Goal: Find specific page/section: Find specific page/section

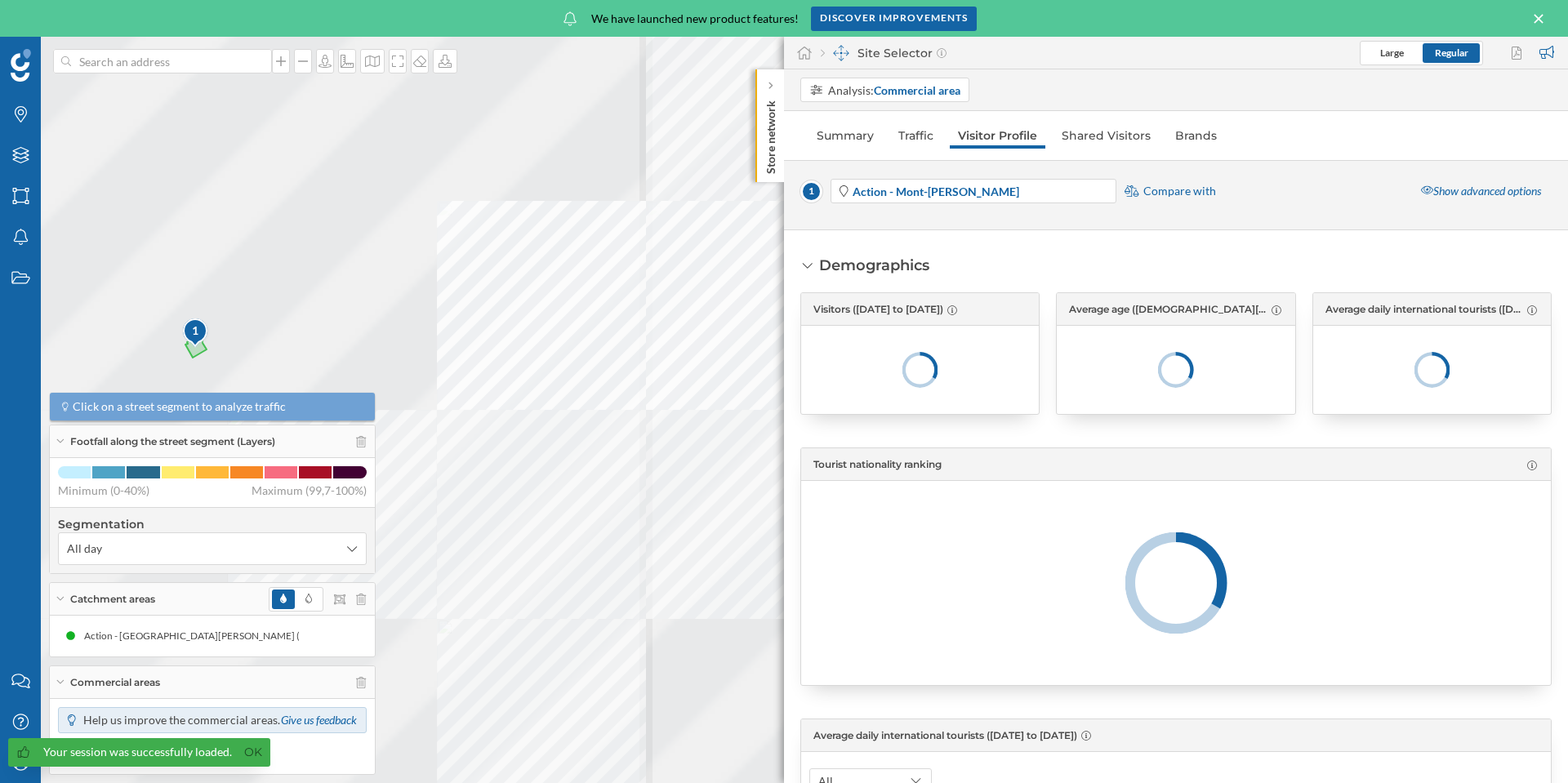
click at [1534, 18] on icon at bounding box center [1538, 18] width 18 height 15
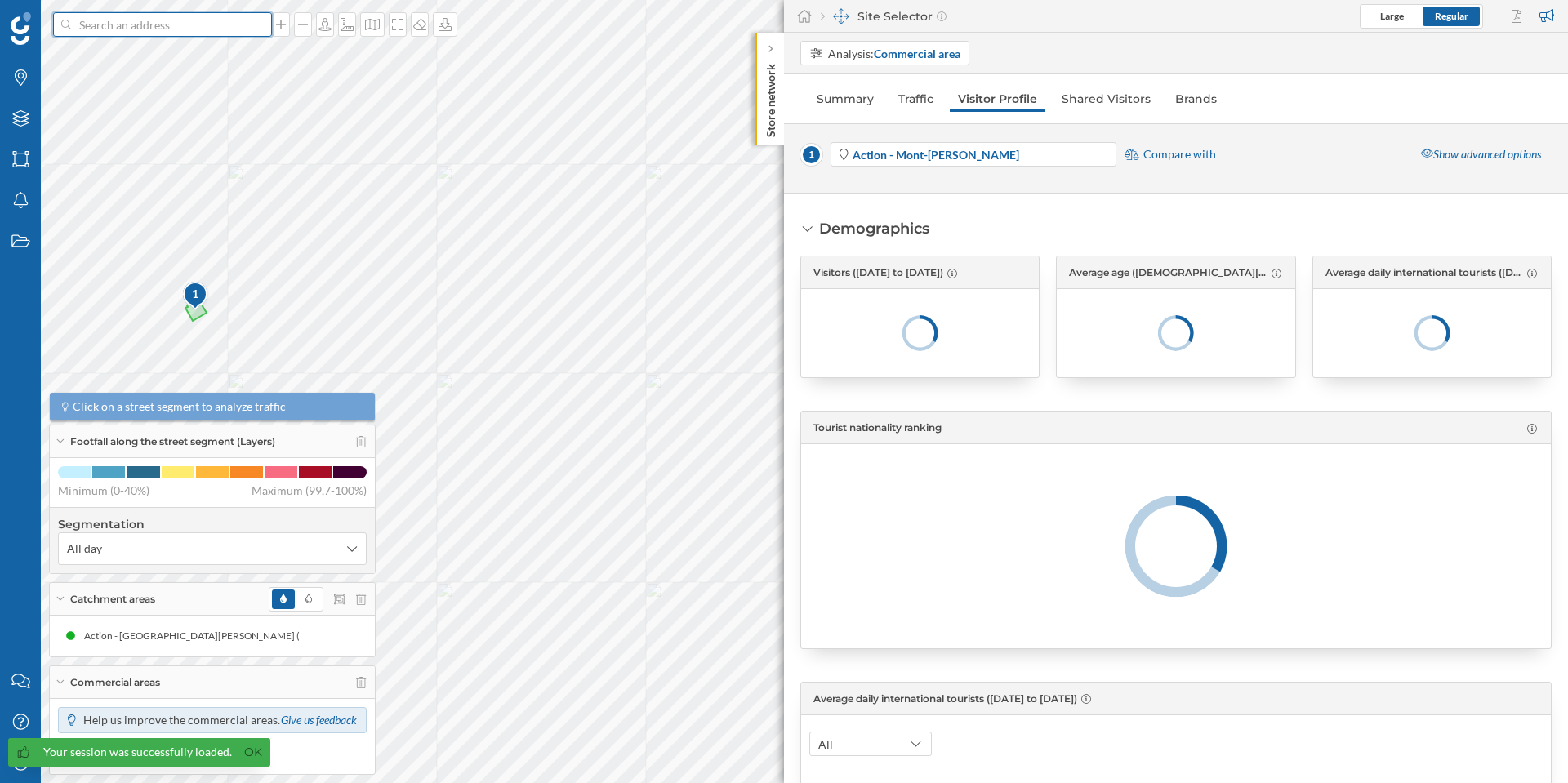
click at [101, 31] on input at bounding box center [162, 24] width 183 height 25
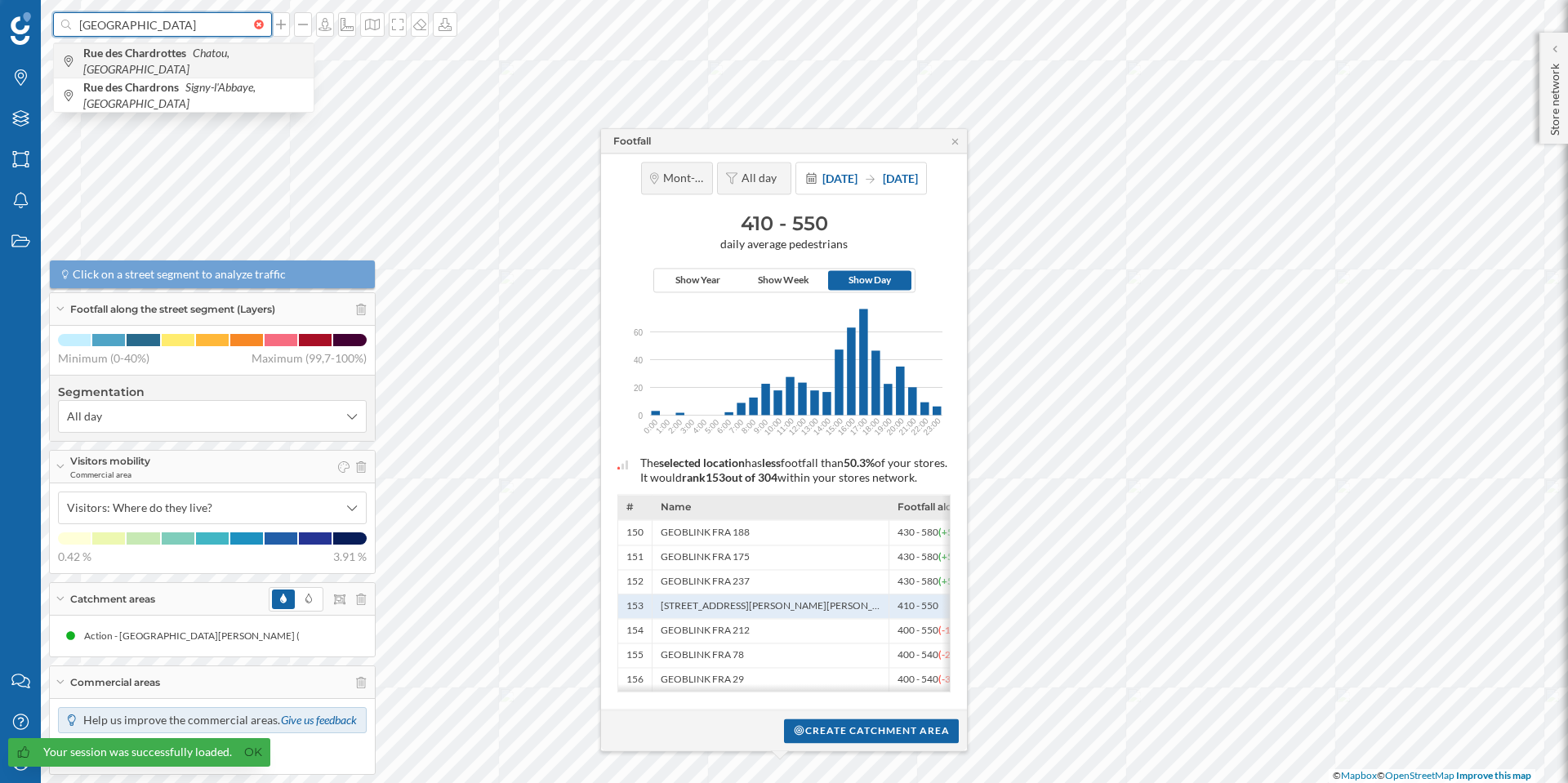
type input "[GEOGRAPHIC_DATA]"
click at [126, 60] on b "Rue des Chardrottes" at bounding box center [137, 53] width 107 height 14
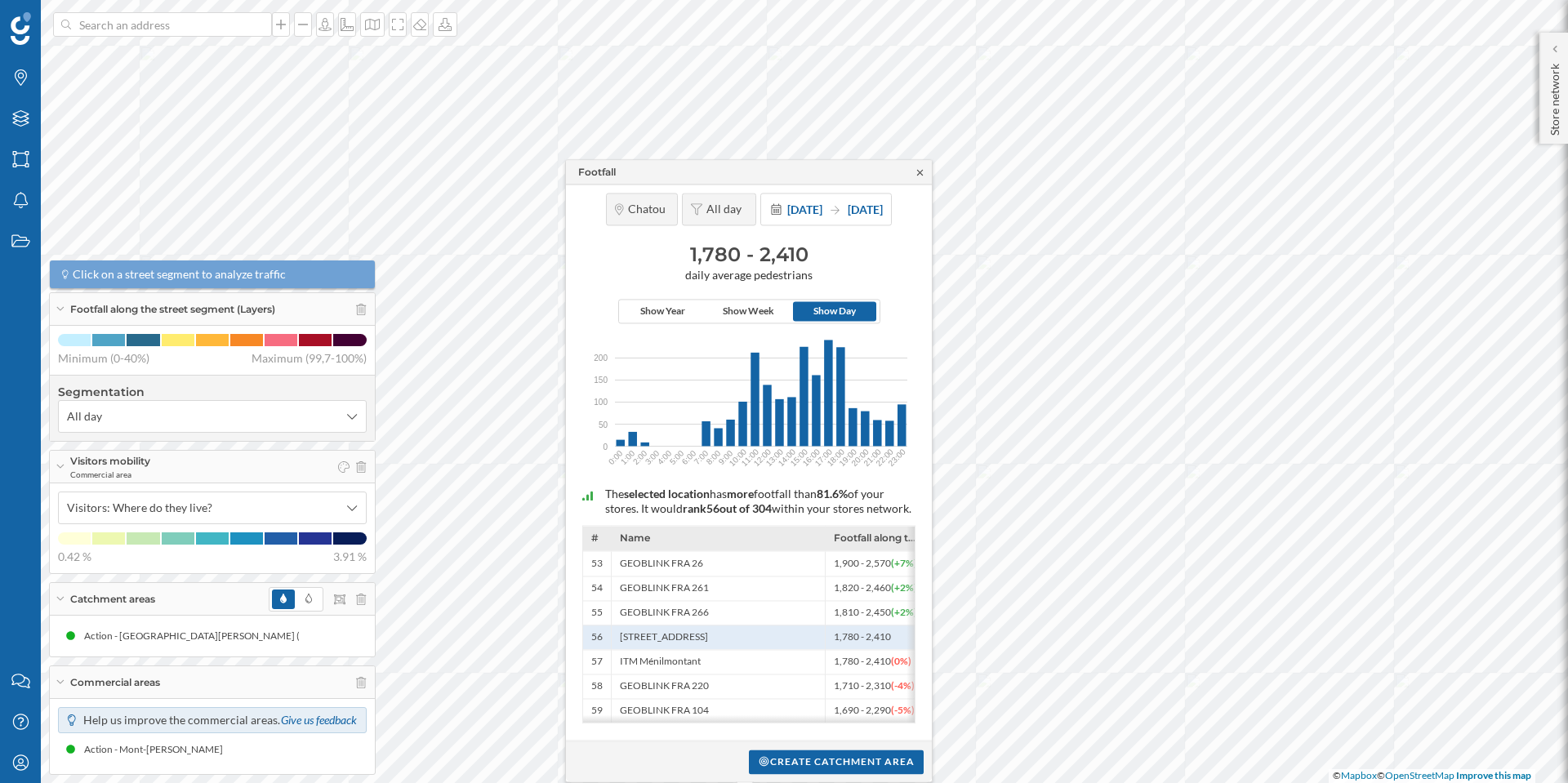
click at [920, 169] on icon at bounding box center [920, 172] width 6 height 6
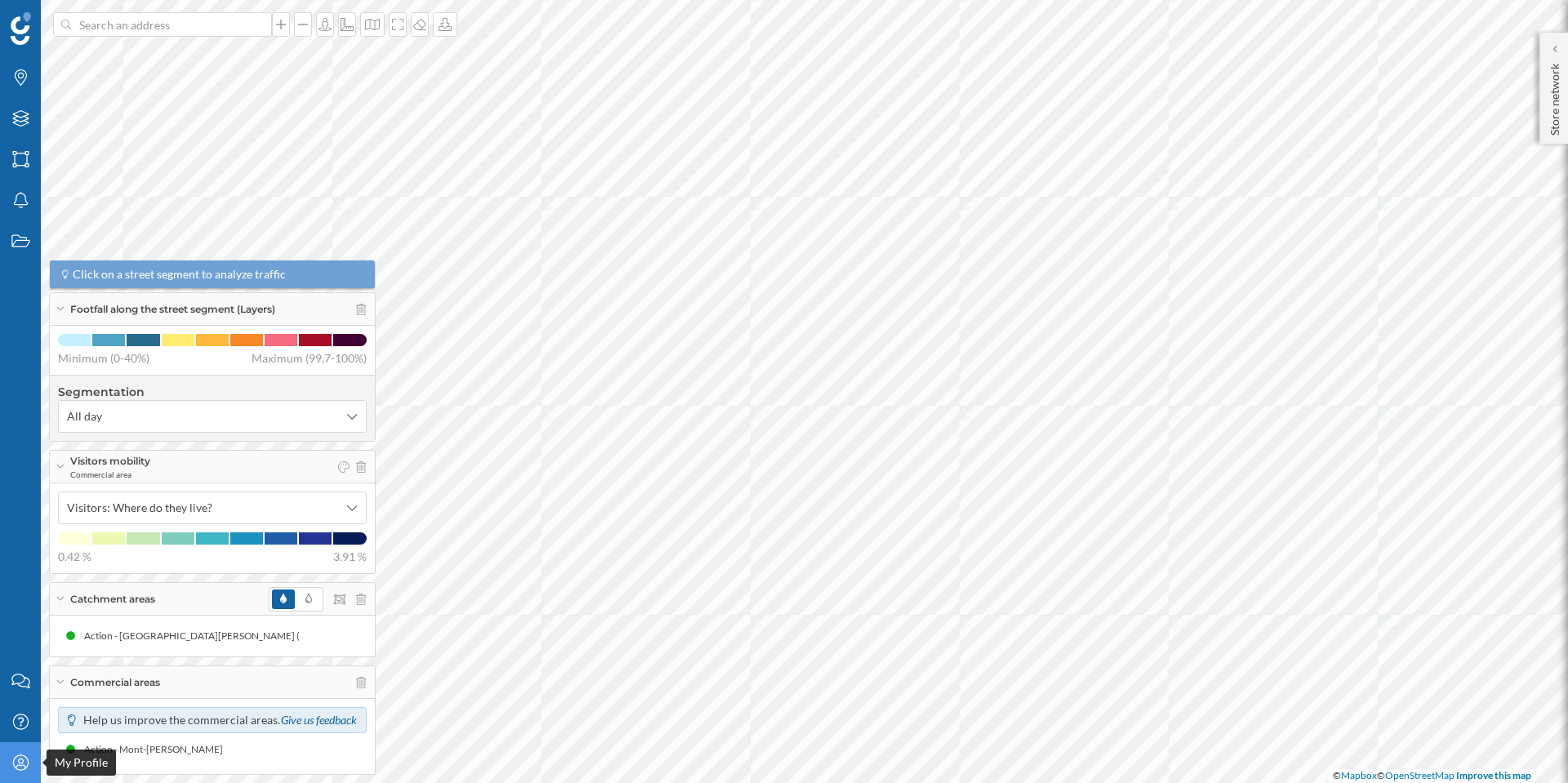
click at [19, 761] on icon "My Profile" at bounding box center [20, 763] width 20 height 16
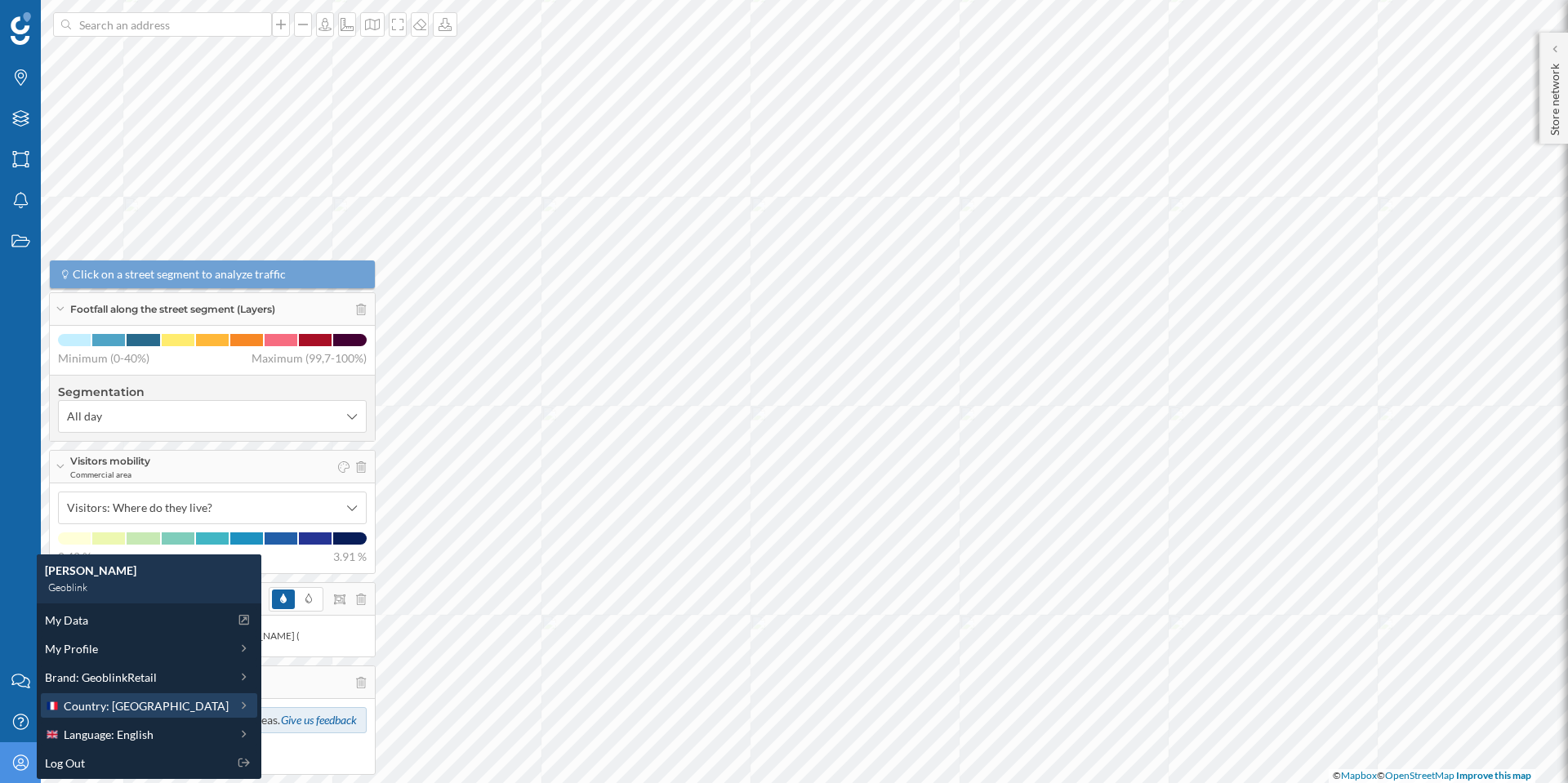
click at [111, 704] on span "Country: [GEOGRAPHIC_DATA]" at bounding box center [146, 706] width 165 height 17
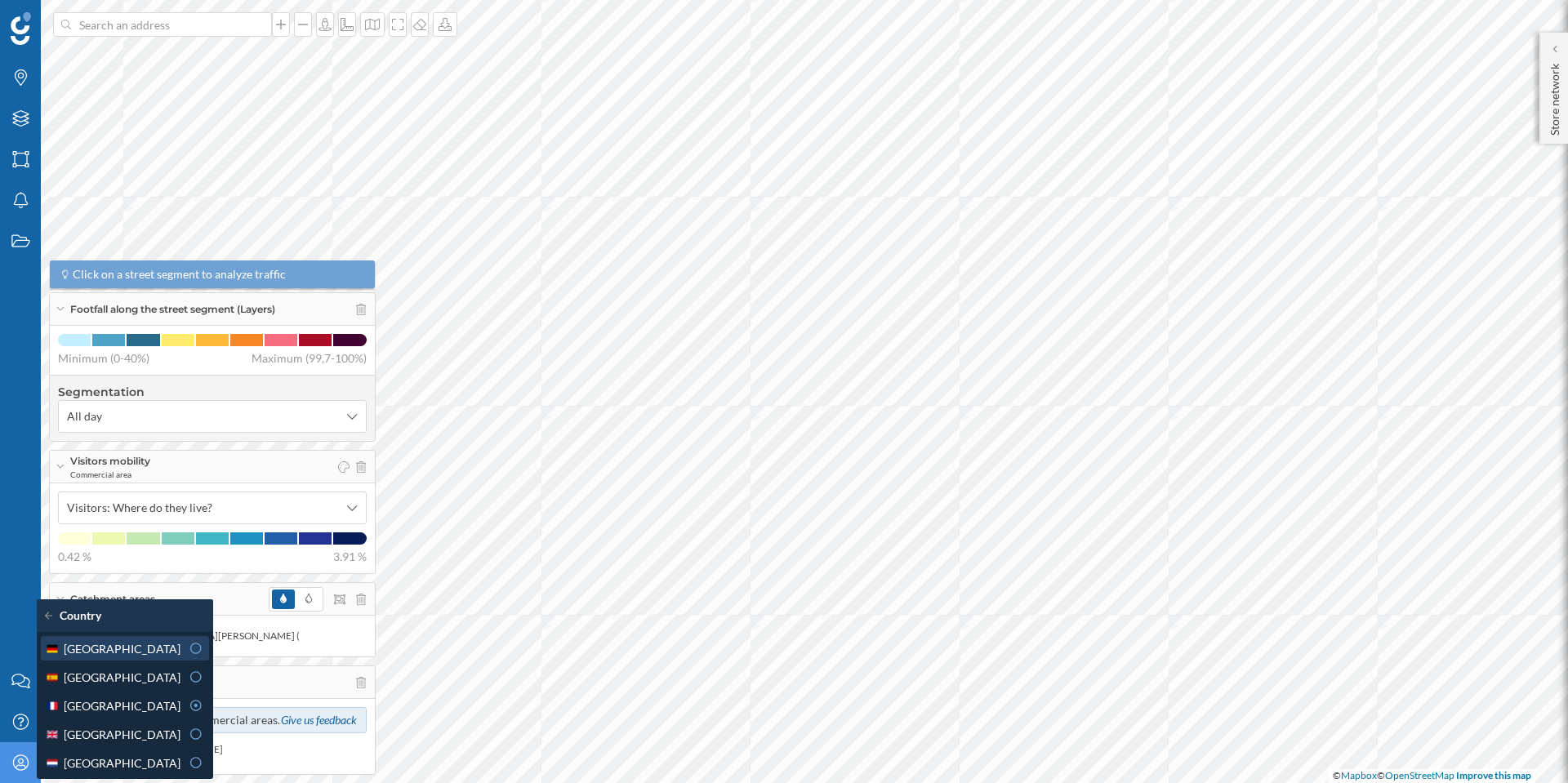
click at [115, 651] on div "[GEOGRAPHIC_DATA]" at bounding box center [113, 649] width 136 height 17
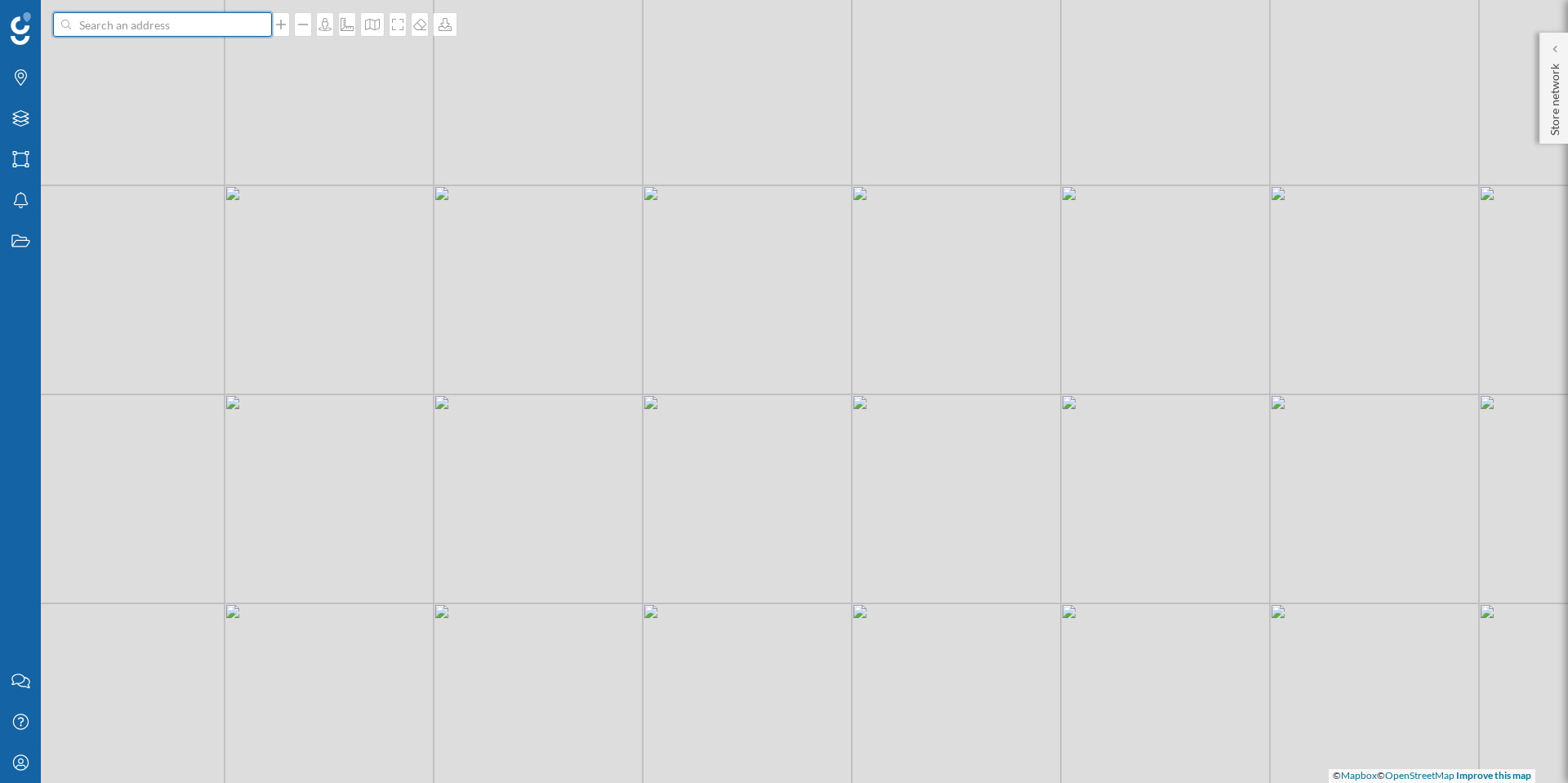
click at [163, 30] on input at bounding box center [162, 24] width 183 height 25
paste input "[STREET_ADDRESS]"
type input "[STREET_ADDRESS]"
click at [185, 50] on div "[STREET_ADDRESS]" at bounding box center [184, 61] width 260 height 34
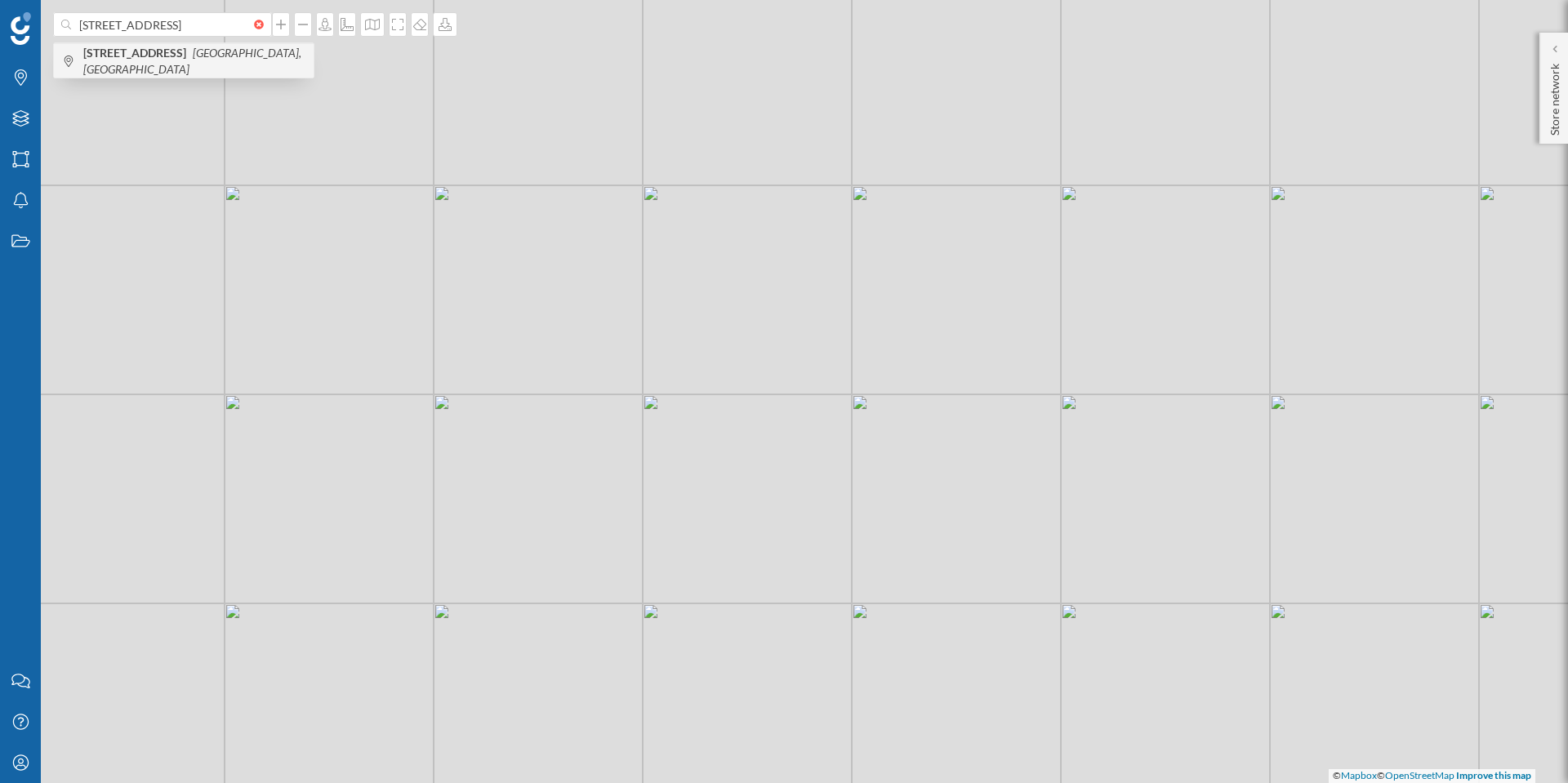
scroll to position [0, 0]
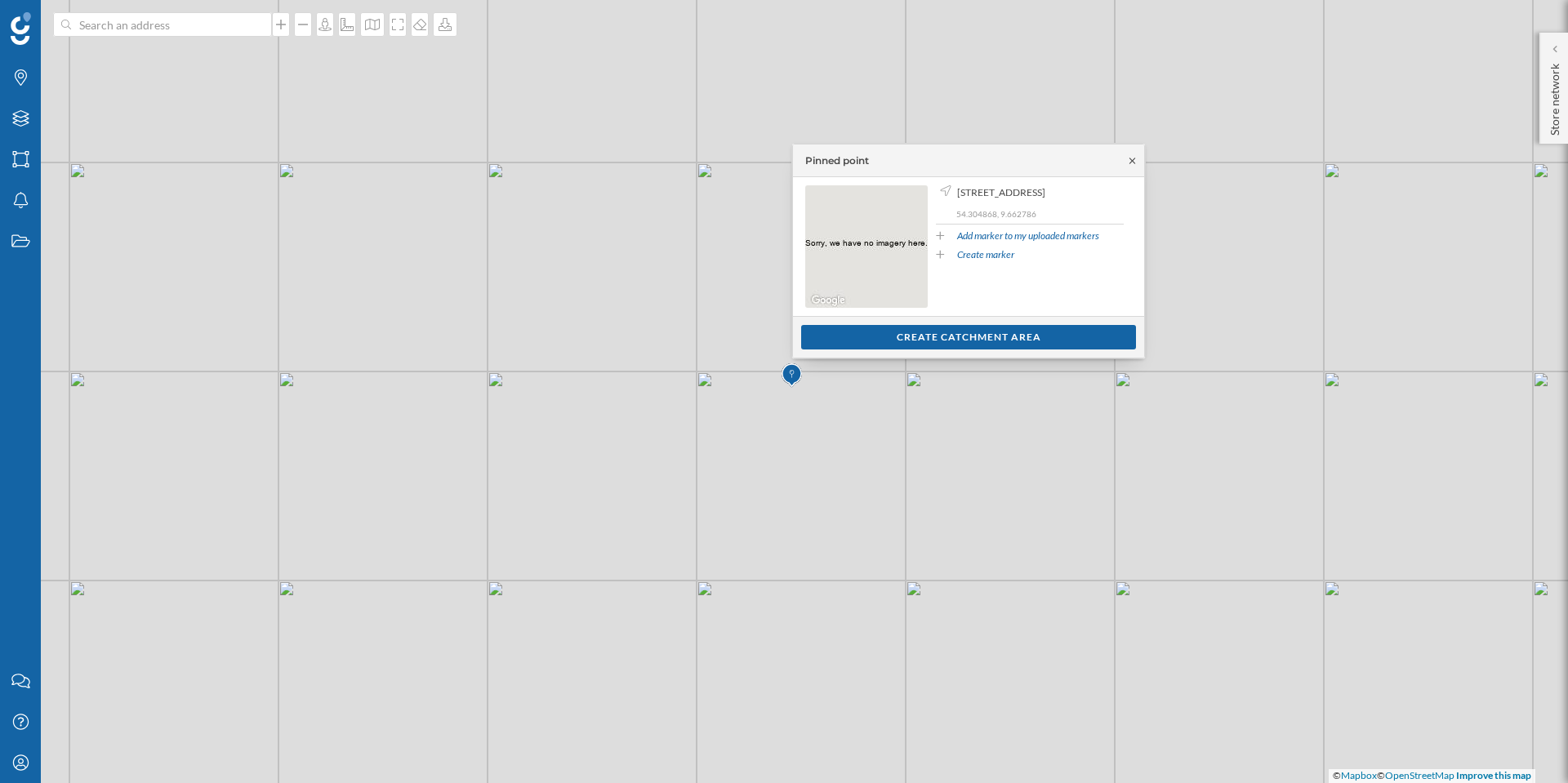
click at [1128, 159] on icon at bounding box center [1132, 161] width 12 height 9
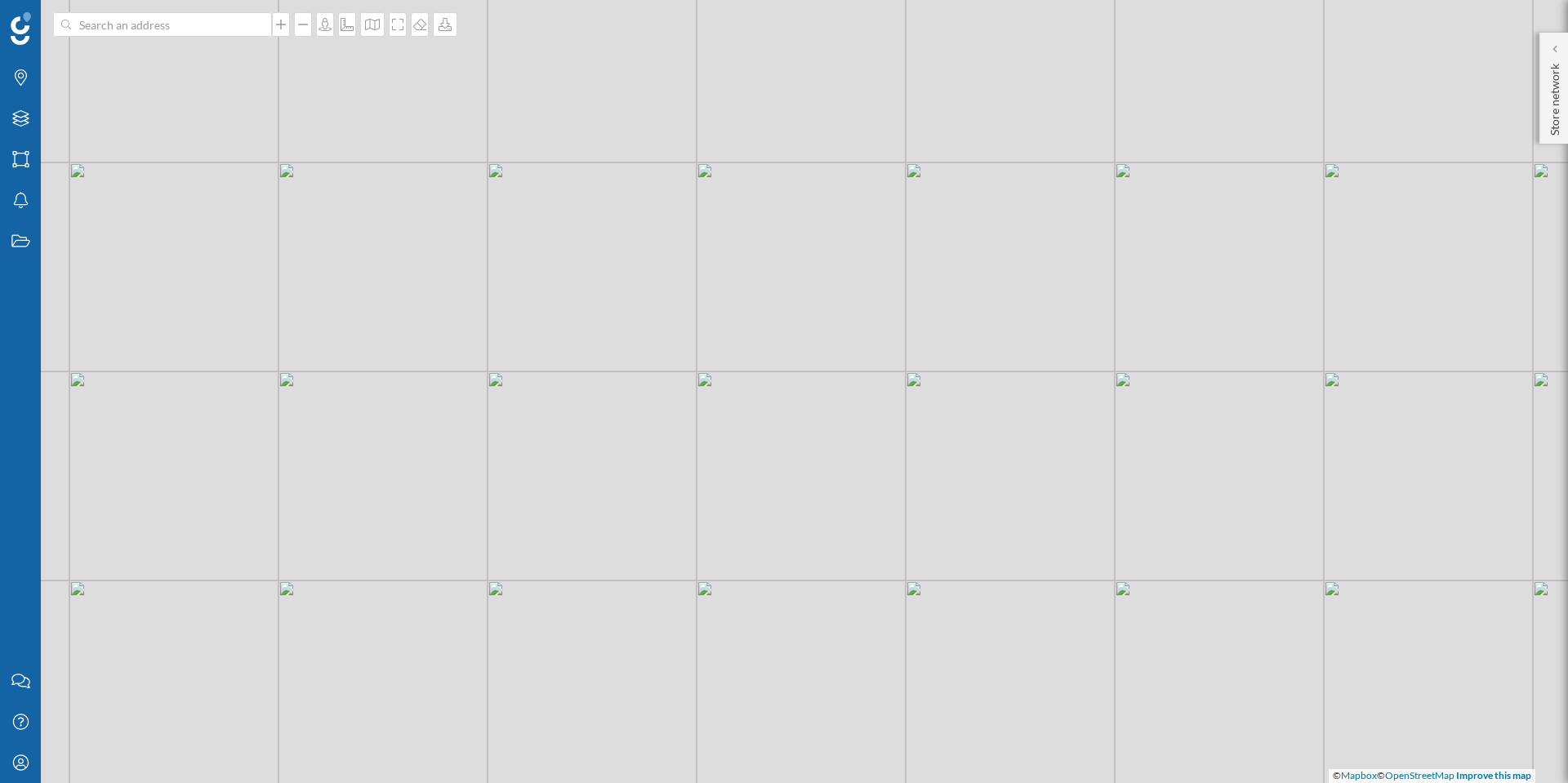
click at [800, 342] on div "© Mapbox © OpenStreetMap Improve this map" at bounding box center [784, 391] width 1568 height 783
click at [19, 114] on icon "Layers" at bounding box center [20, 118] width 20 height 16
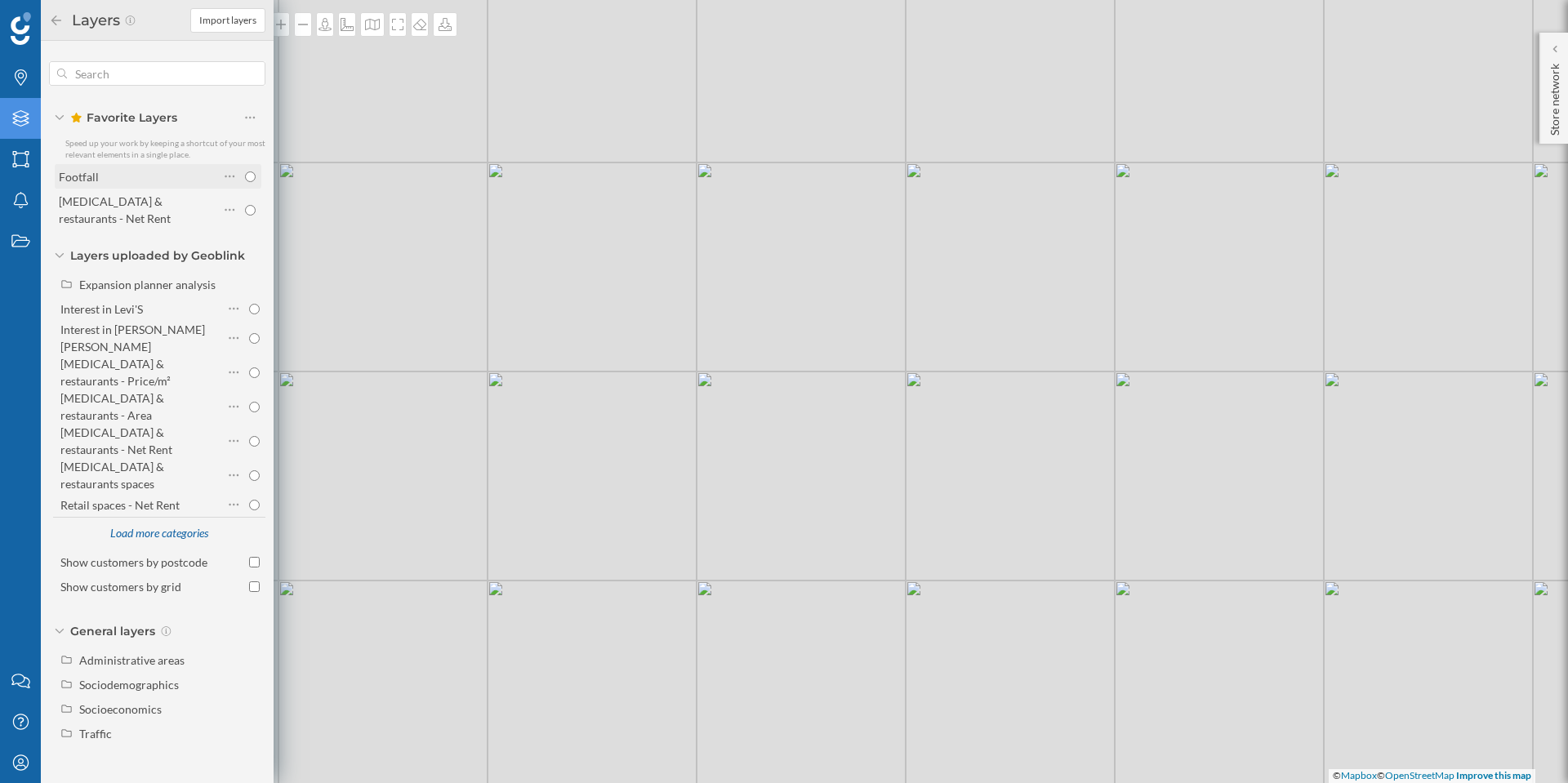
click at [250, 179] on input "radio" at bounding box center [250, 177] width 10 height 10
radio input "true"
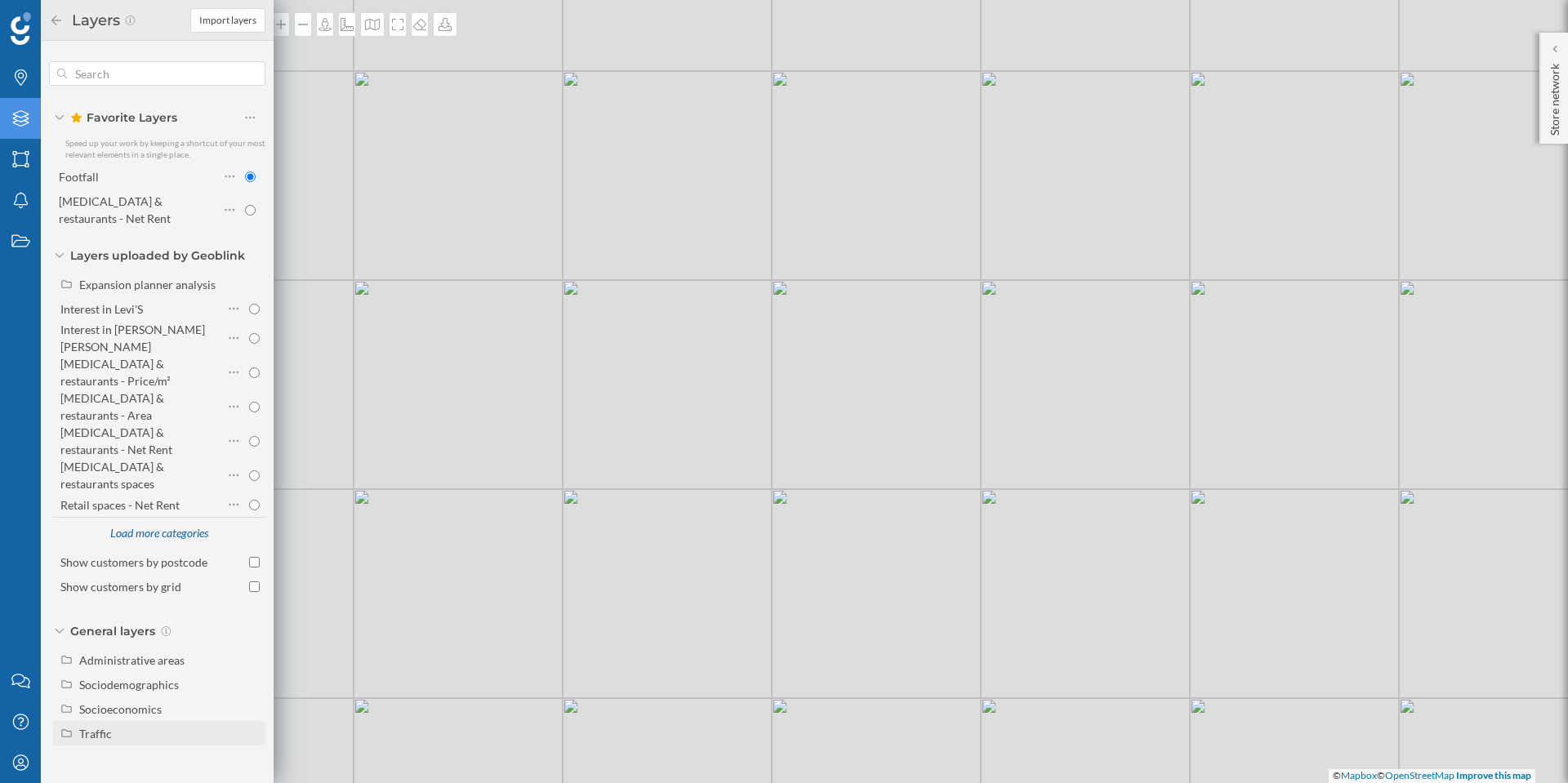
click at [122, 725] on div "Traffic" at bounding box center [169, 733] width 180 height 17
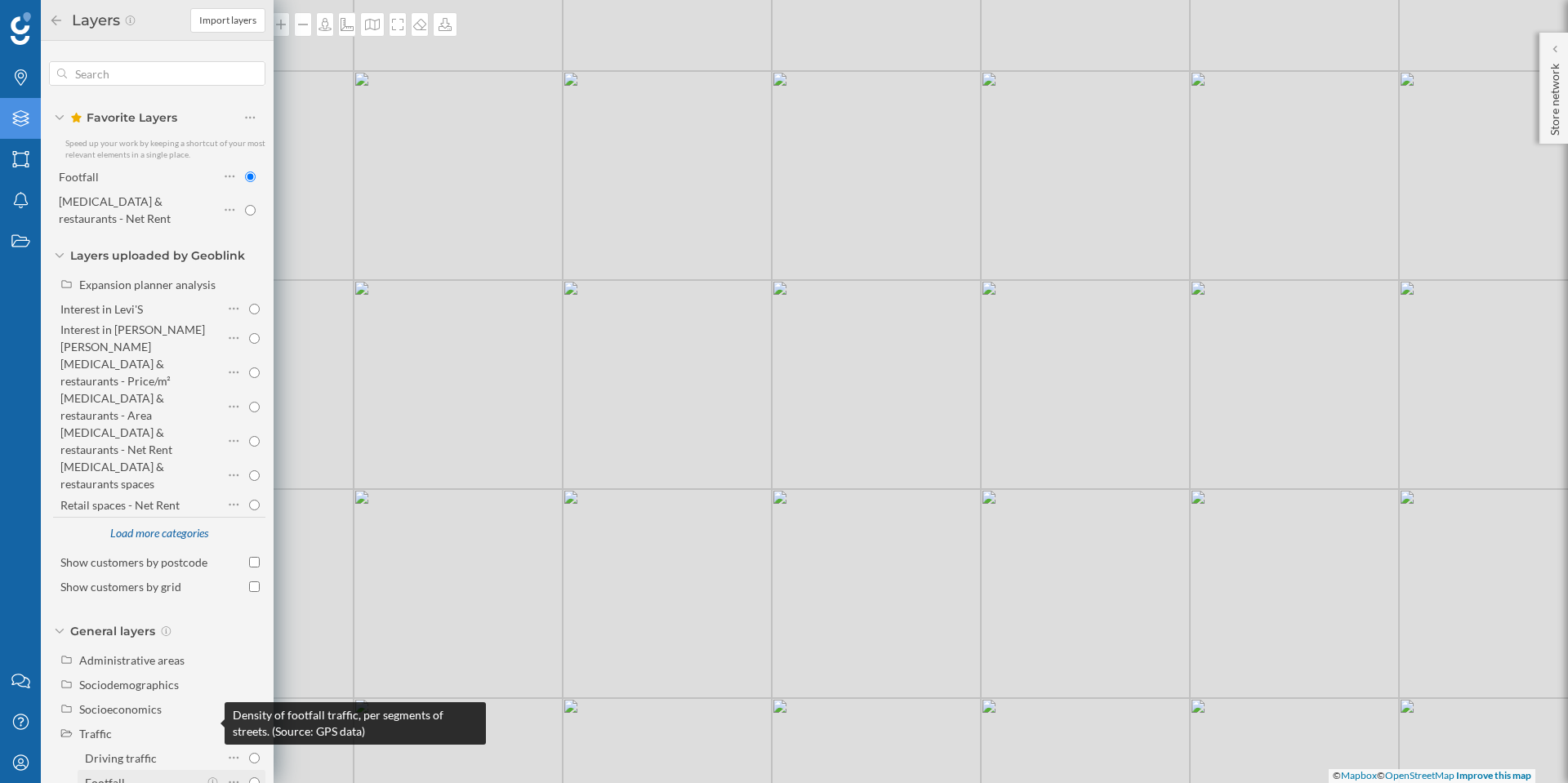
click at [210, 778] on icon at bounding box center [213, 782] width 12 height 9
click at [249, 778] on input "Footfall" at bounding box center [255, 783] width 10 height 10
radio input "true"
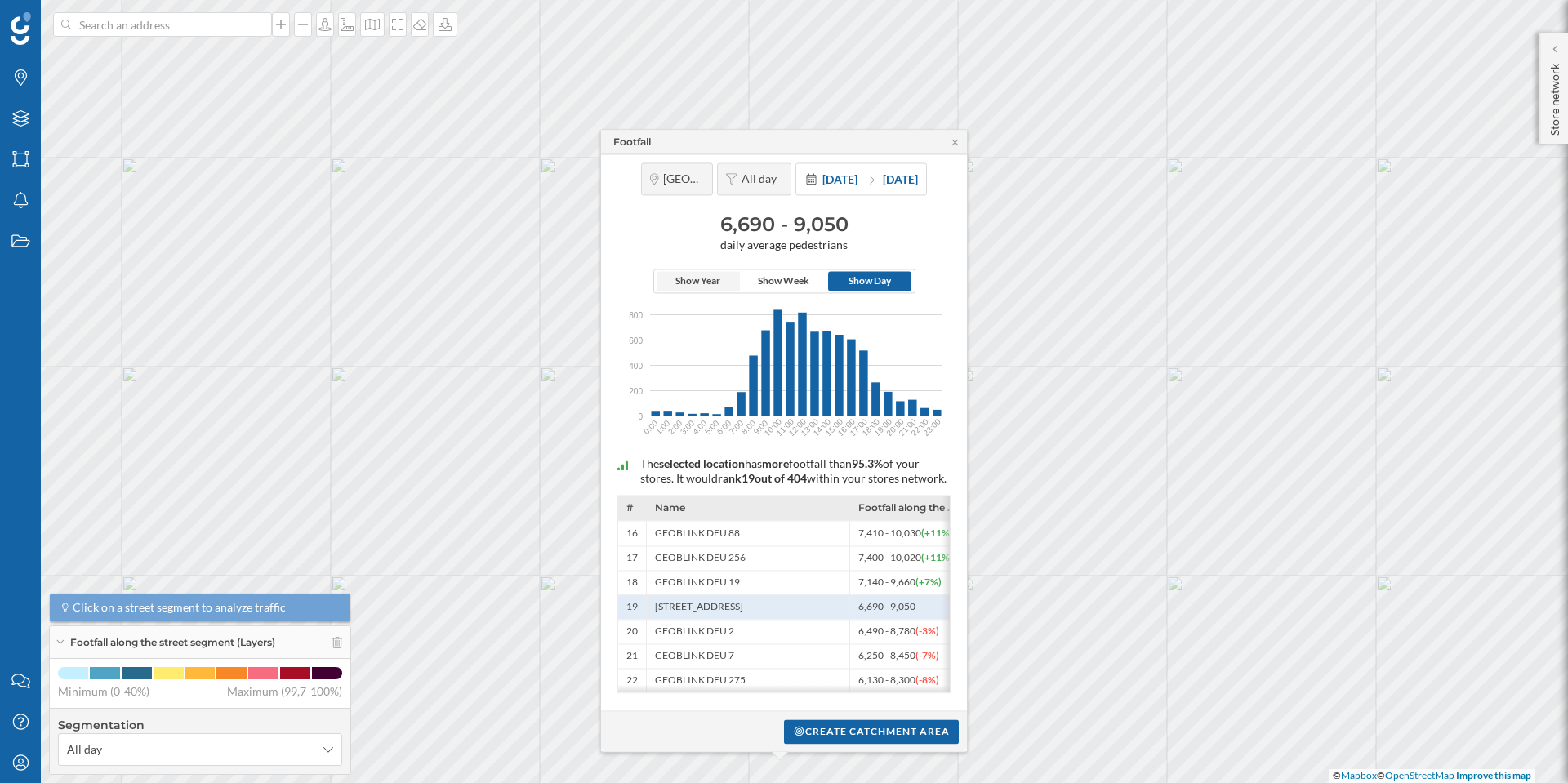
click at [710, 274] on span "Show Year" at bounding box center [698, 281] width 45 height 15
